Goal: Task Accomplishment & Management: Use online tool/utility

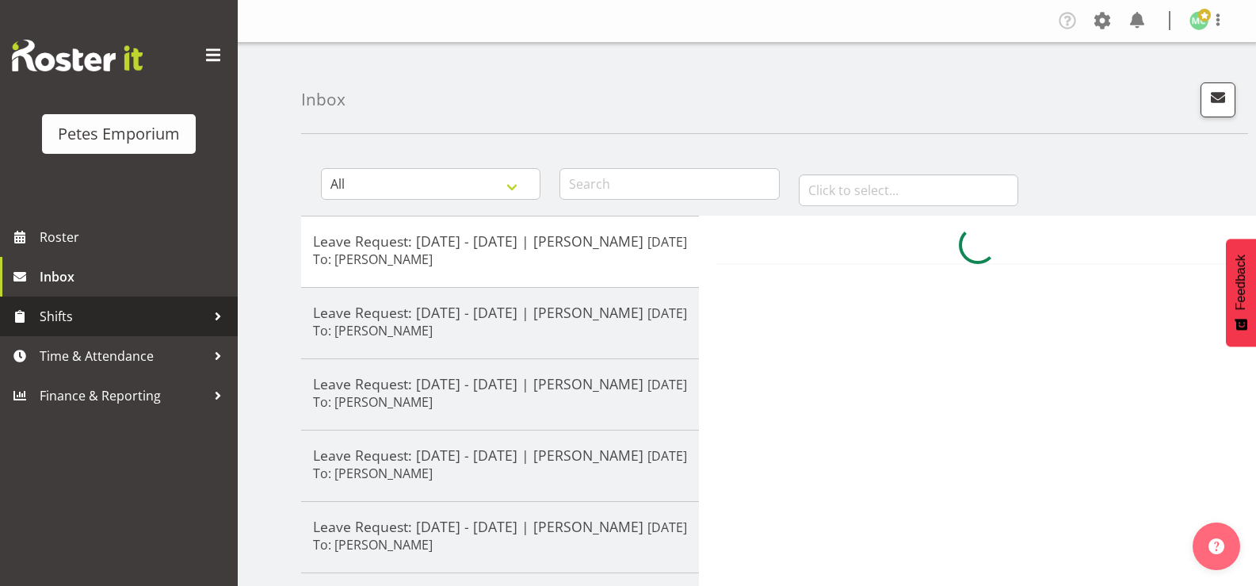
click at [140, 331] on link "Shifts" at bounding box center [119, 316] width 238 height 40
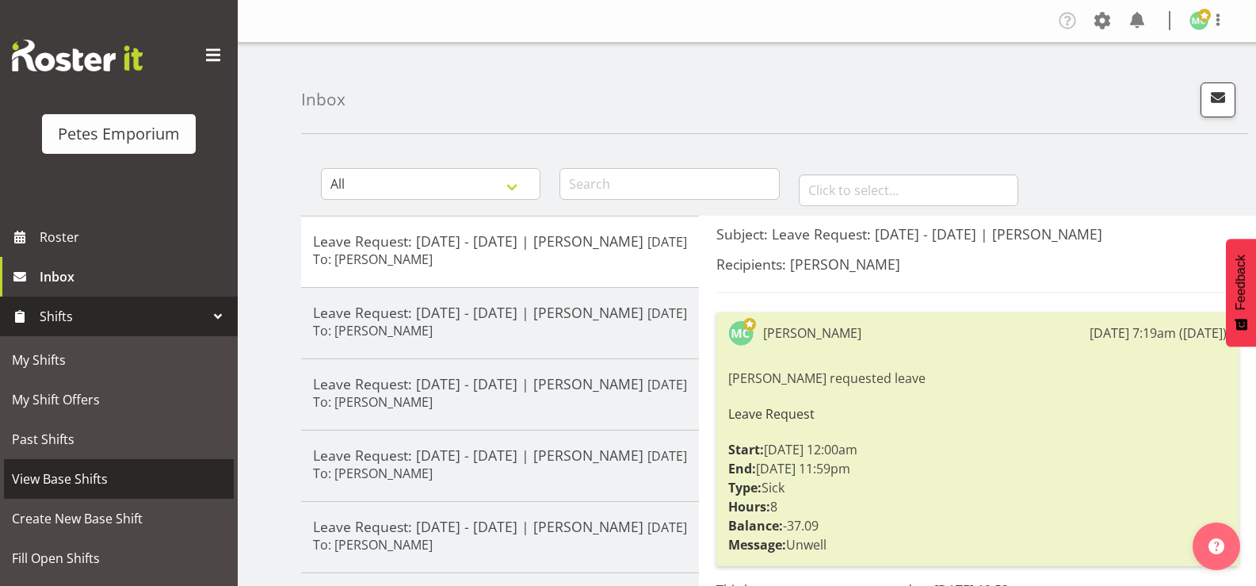
scroll to position [115, 0]
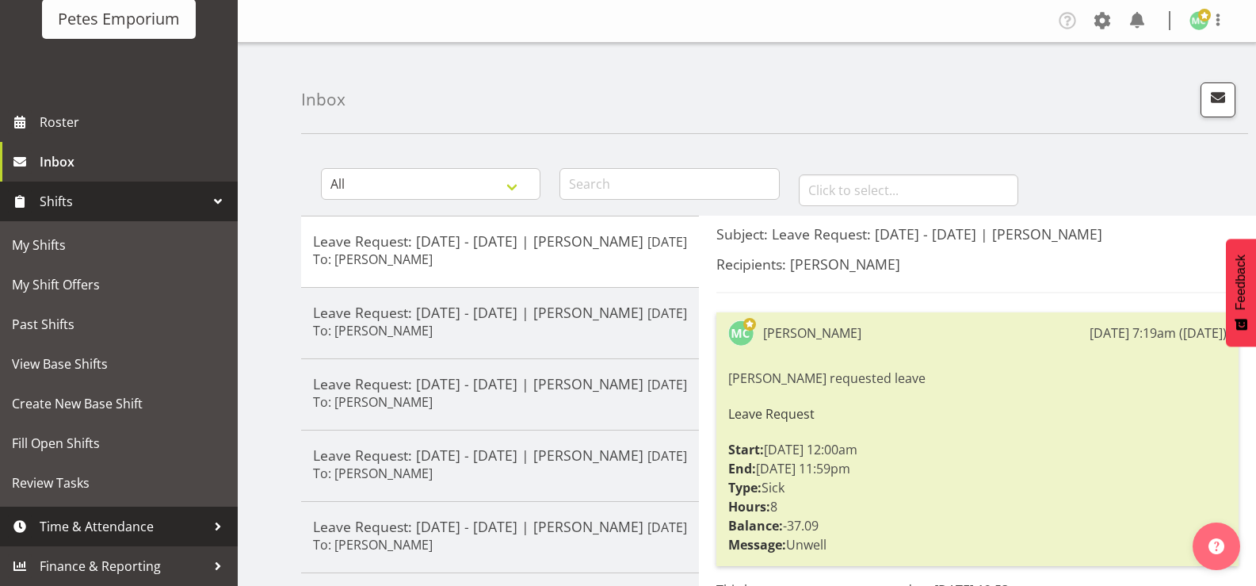
click at [128, 525] on span "Time & Attendance" at bounding box center [123, 526] width 166 height 24
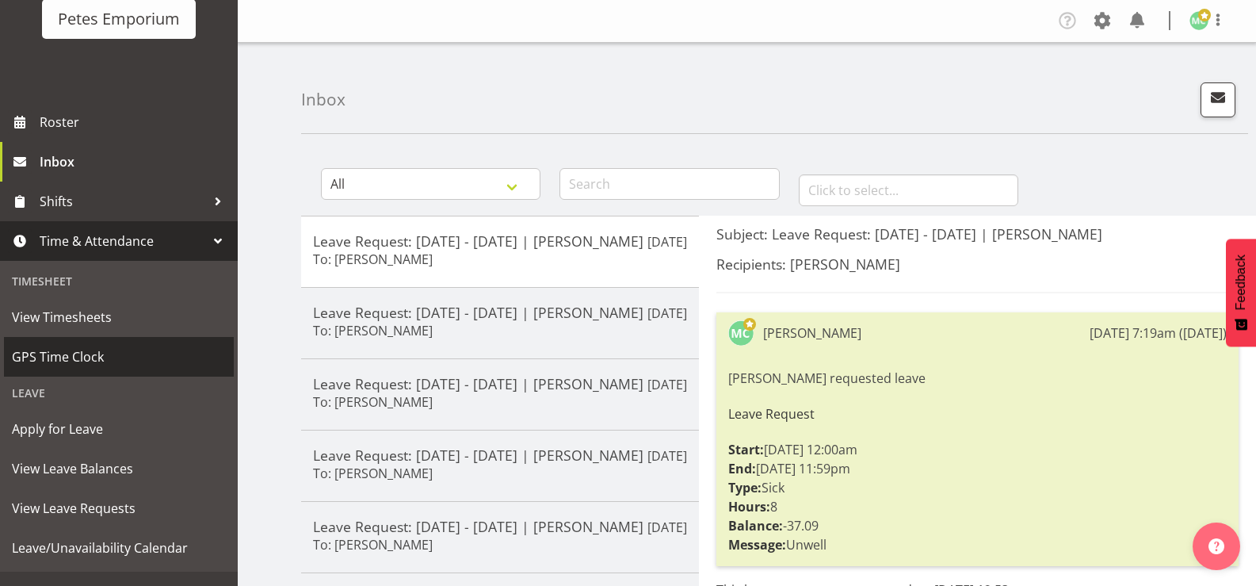
click at [78, 358] on span "GPS Time Clock" at bounding box center [119, 357] width 214 height 24
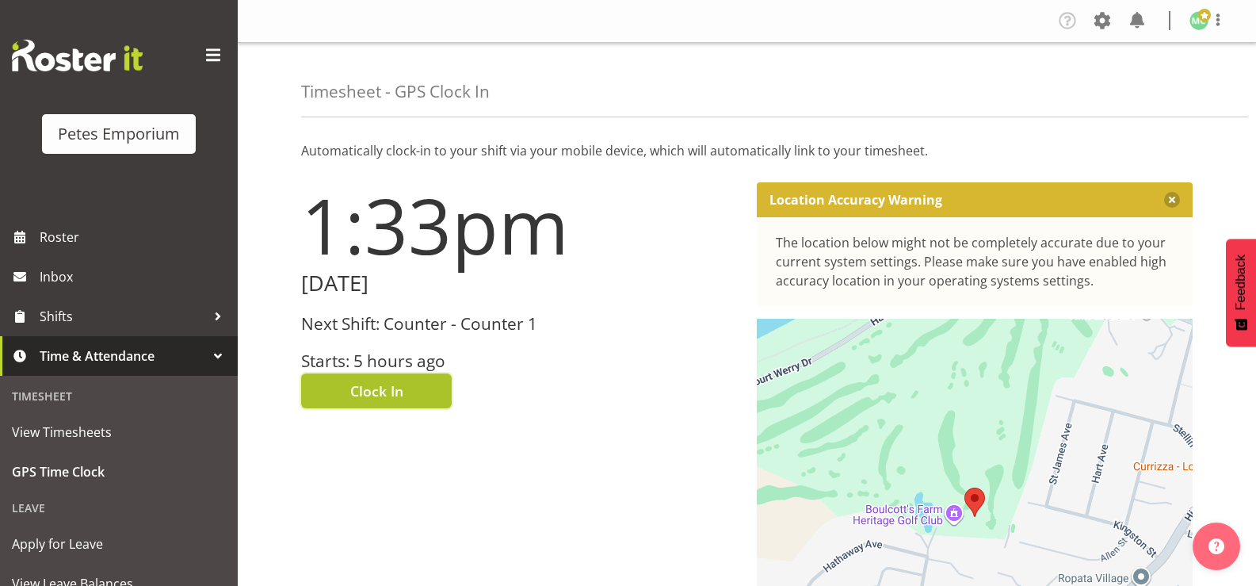
click at [434, 383] on button "Clock In" at bounding box center [376, 390] width 151 height 35
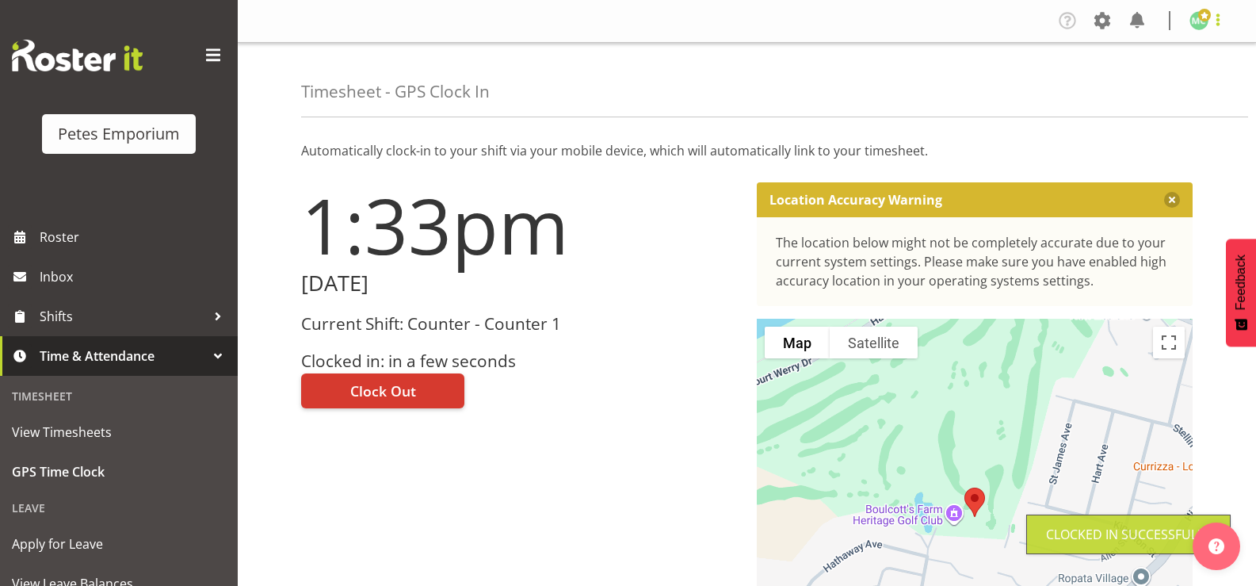
click at [1218, 25] on span at bounding box center [1218, 19] width 19 height 19
click at [1188, 81] on link "Log Out" at bounding box center [1152, 83] width 152 height 29
